Goal: Information Seeking & Learning: Check status

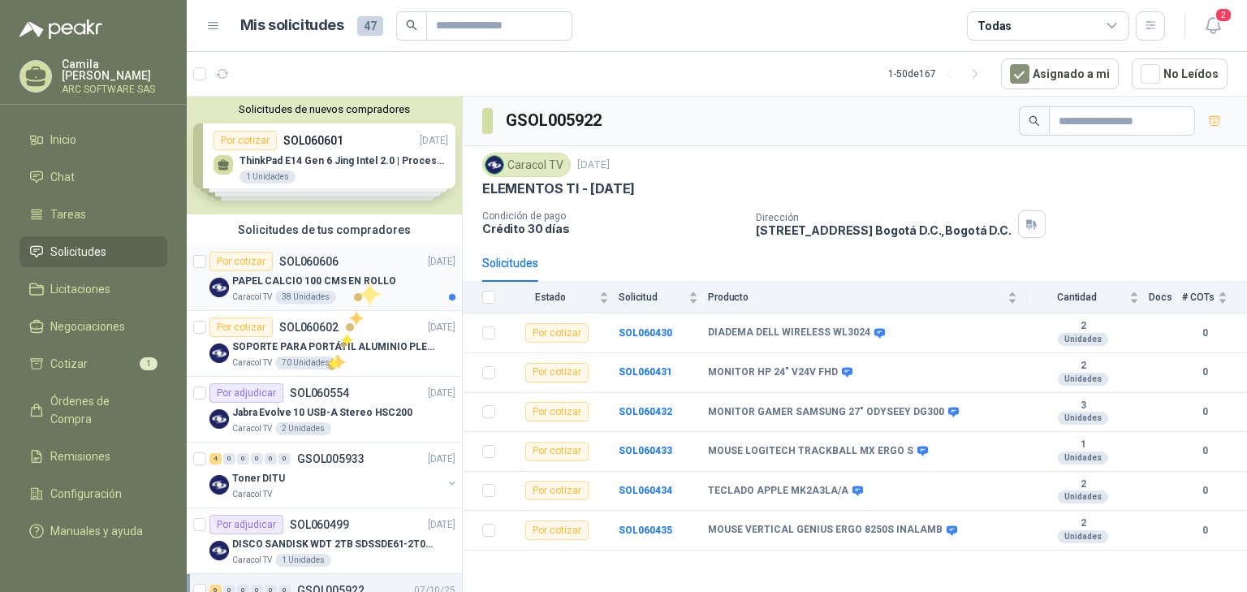
click at [354, 274] on p "PAPEL CALCIO 100 CMS EN ROLLO" at bounding box center [314, 281] width 164 height 15
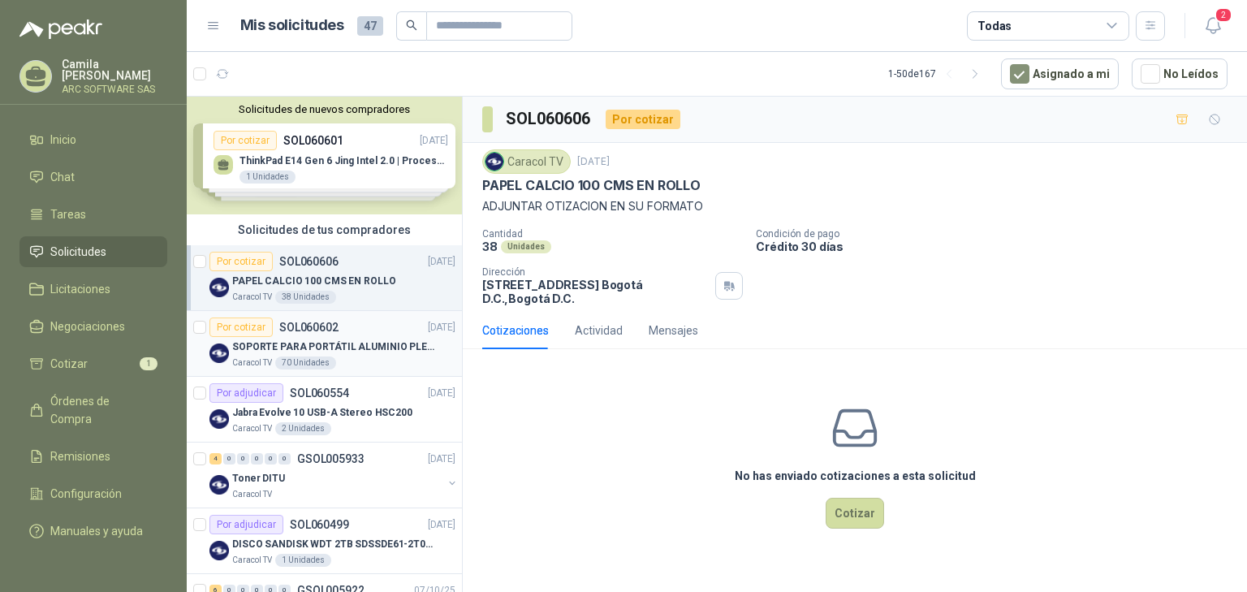
click at [343, 345] on p "SOPORTE PARA PORTÁTIL ALUMINIO PLEGABLE VTA" at bounding box center [333, 346] width 202 height 15
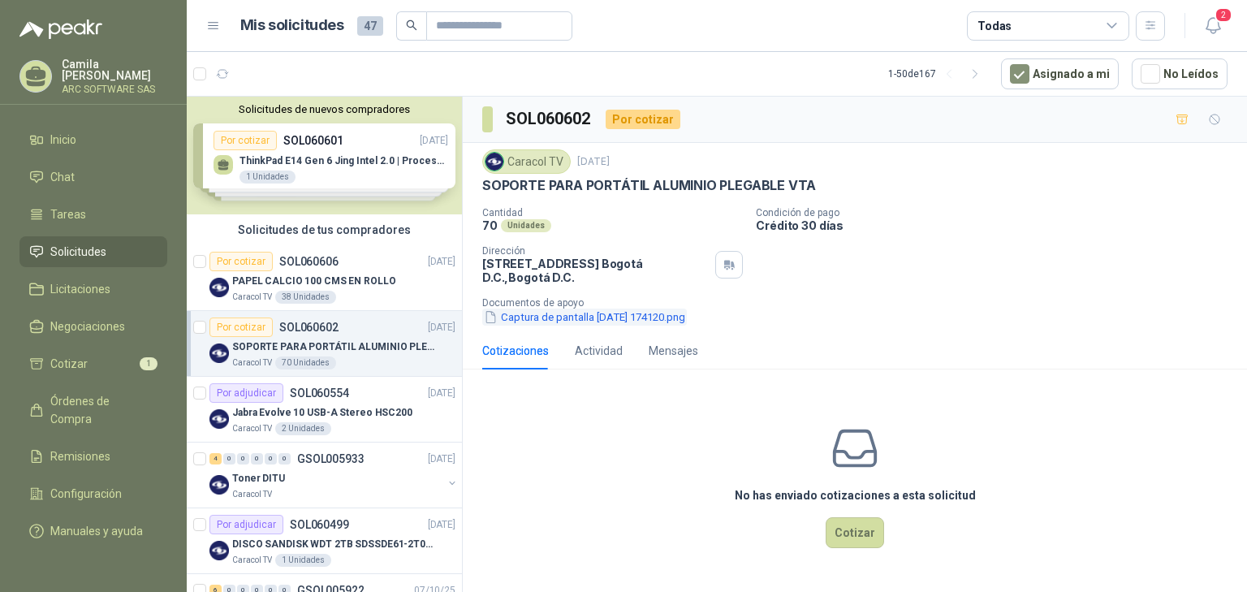
click at [566, 312] on button "Captura de pantalla 2025-10-08 174120.png" at bounding box center [584, 317] width 205 height 17
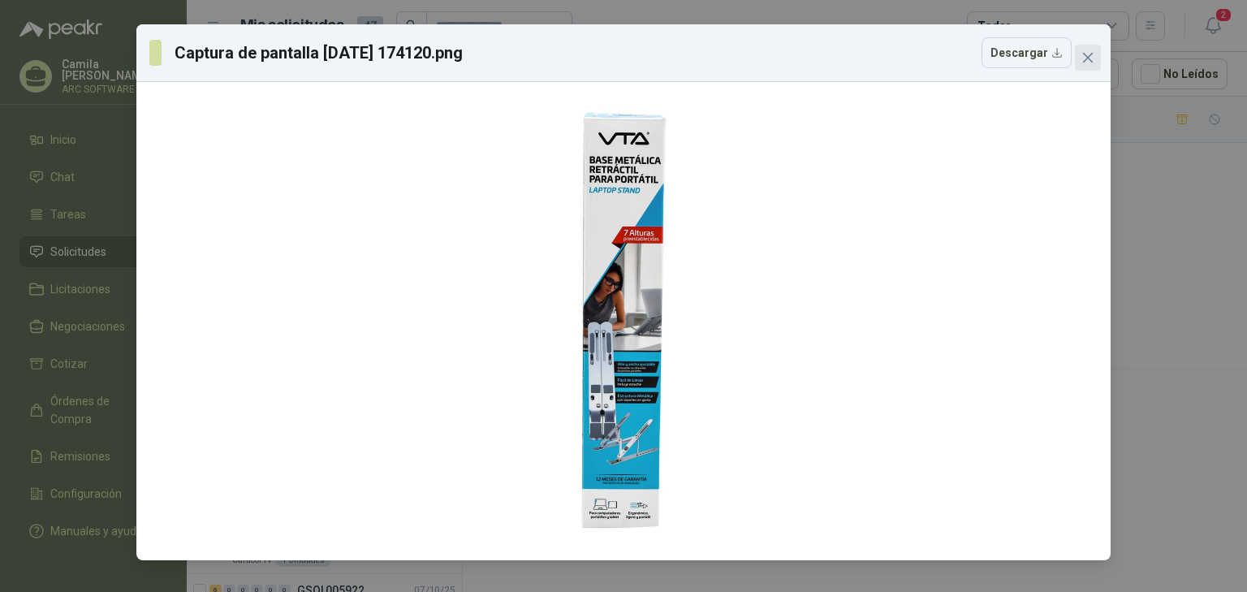
click at [1086, 63] on icon "close" at bounding box center [1087, 57] width 13 height 13
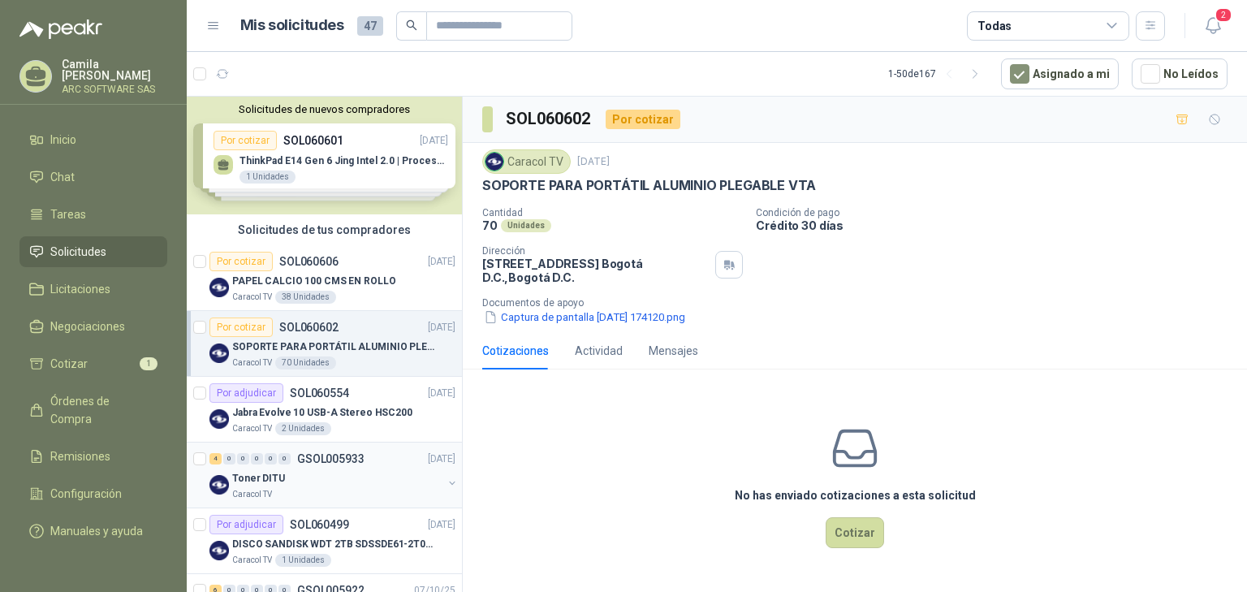
click at [270, 474] on p "Toner DITU" at bounding box center [258, 478] width 53 height 15
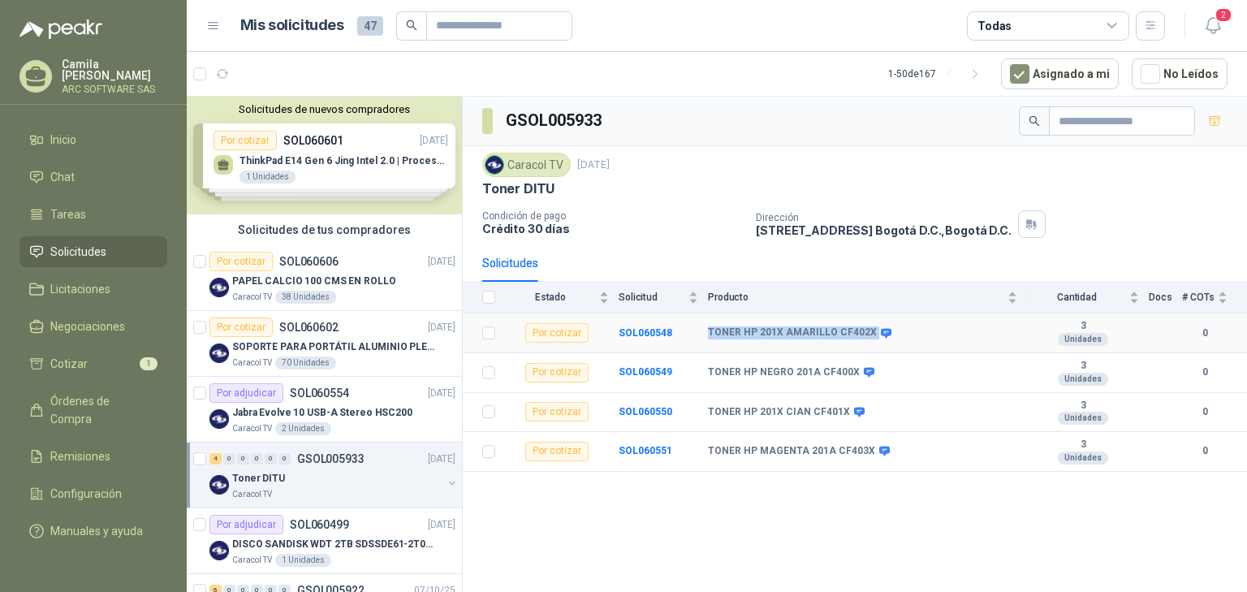
drag, startPoint x: 705, startPoint y: 328, endPoint x: 880, endPoint y: 322, distance: 175.5
click at [880, 322] on tr "Por cotizar SOL060548 TONER HP 201X AMARILLO CF402X 3 Unidades 0" at bounding box center [855, 333] width 784 height 40
copy tr "TONER HP 201X AMARILLO CF402X"
drag, startPoint x: 703, startPoint y: 367, endPoint x: 879, endPoint y: 376, distance: 176.4
click at [879, 376] on tr "Por cotizar SOL060549 TONER HP NEGRO 201A CF400X 3 Unidades 0" at bounding box center [855, 373] width 784 height 40
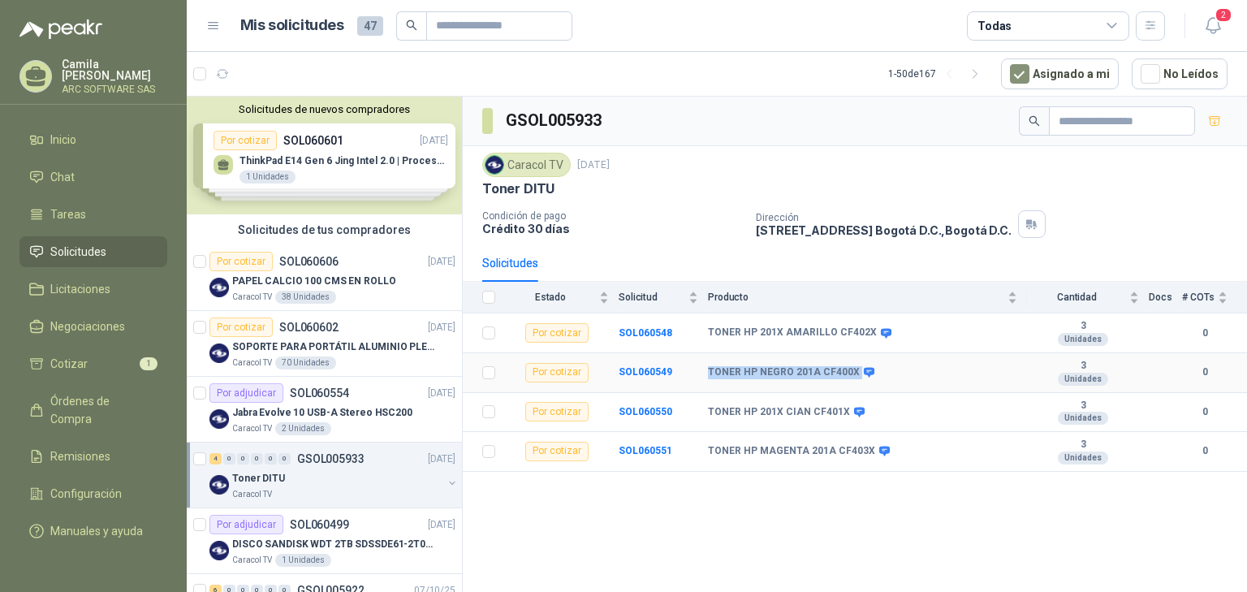
copy tr "TONER HP NEGRO 201A CF400X"
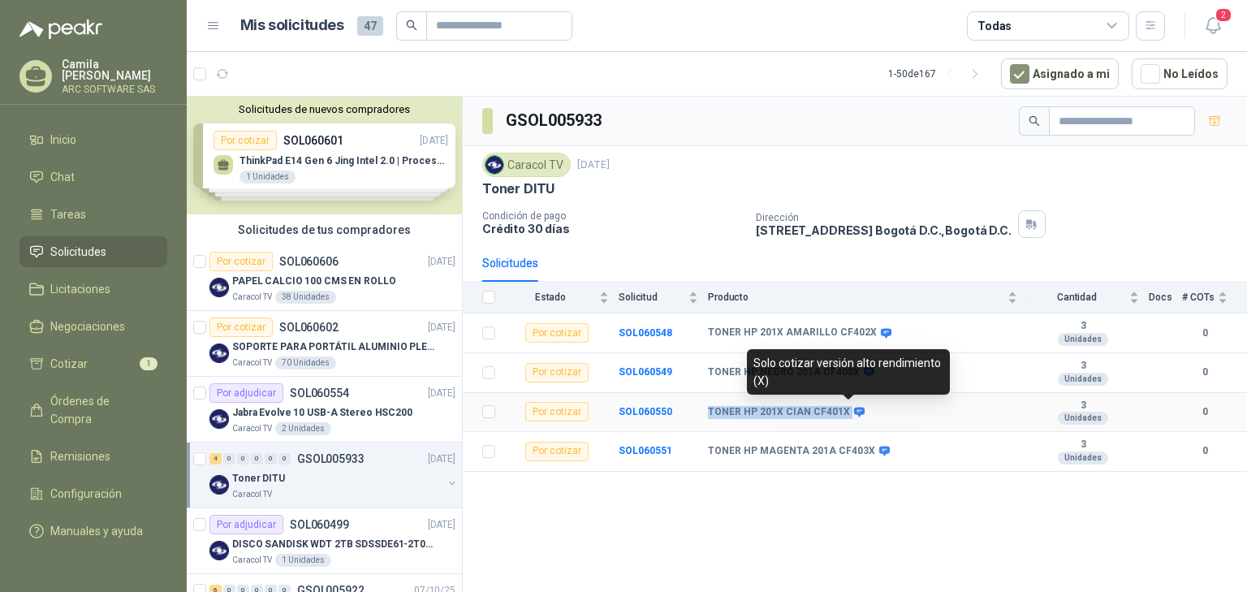
drag, startPoint x: 703, startPoint y: 409, endPoint x: 848, endPoint y: 408, distance: 144.5
click at [848, 408] on tr "Por cotizar SOL060550 TONER HP 201X CIAN CF401X 3 Unidades 0" at bounding box center [855, 413] width 784 height 40
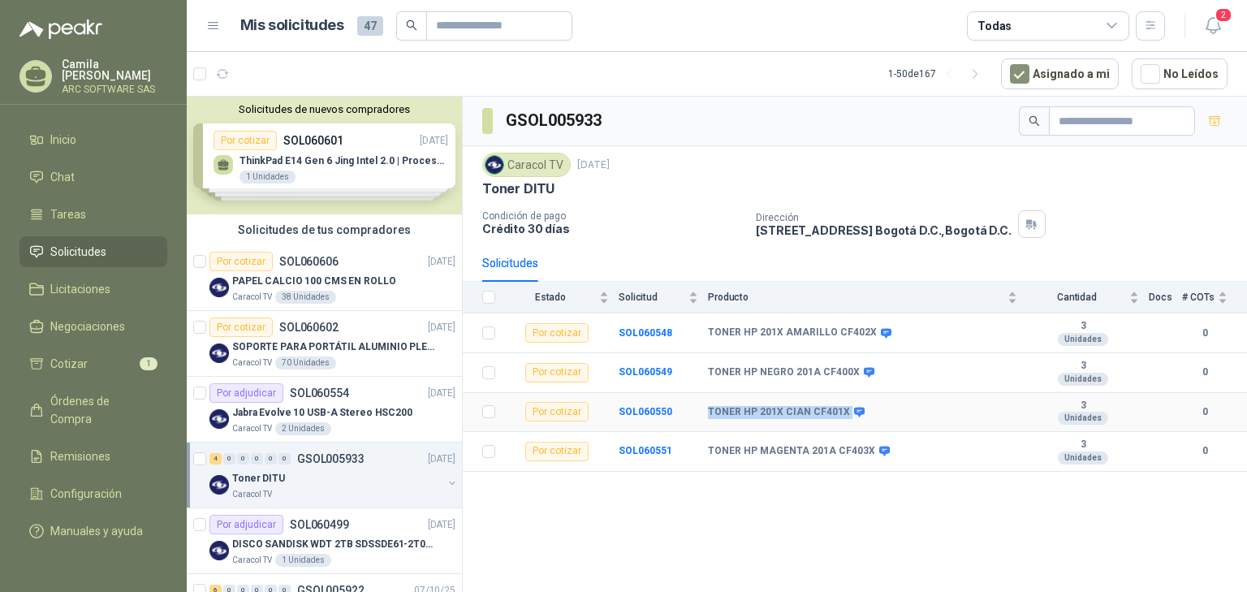
copy tr "TONER HP 201X CIAN CF401X"
drag, startPoint x: 706, startPoint y: 447, endPoint x: 834, endPoint y: 447, distance: 127.5
click at [865, 460] on tr "Por cotizar SOL060551 TONER HP MAGENTA 201A CF403X 3 Unidades 0" at bounding box center [855, 452] width 784 height 40
copy tr "TONER HP MAGENTA 201A CF403X"
click at [653, 327] on b "SOL060548" at bounding box center [646, 332] width 54 height 11
